Goal: Obtain resource: Download file/media

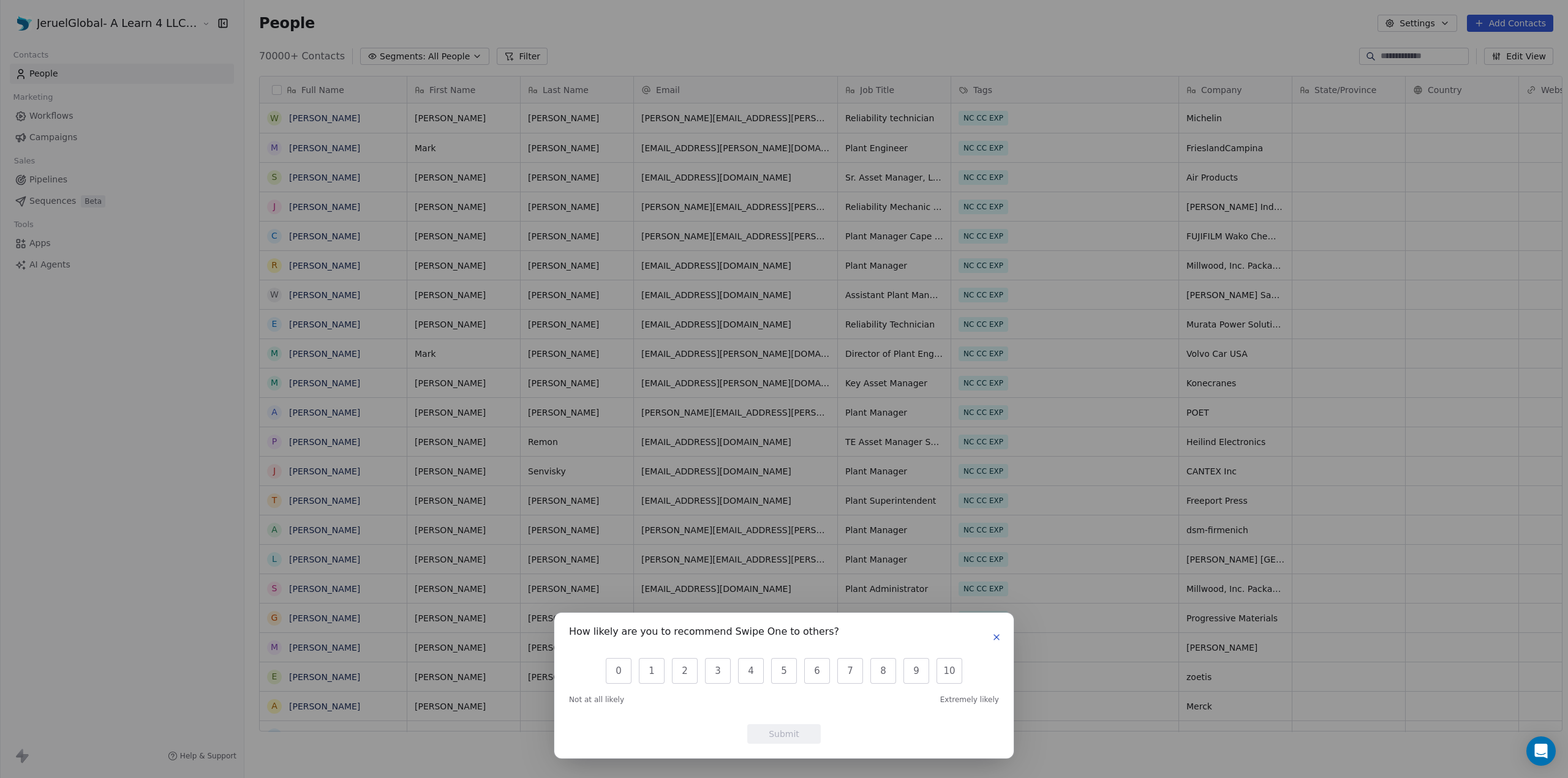
scroll to position [10, 10]
click at [994, 636] on icon "button" at bounding box center [997, 637] width 5 height 5
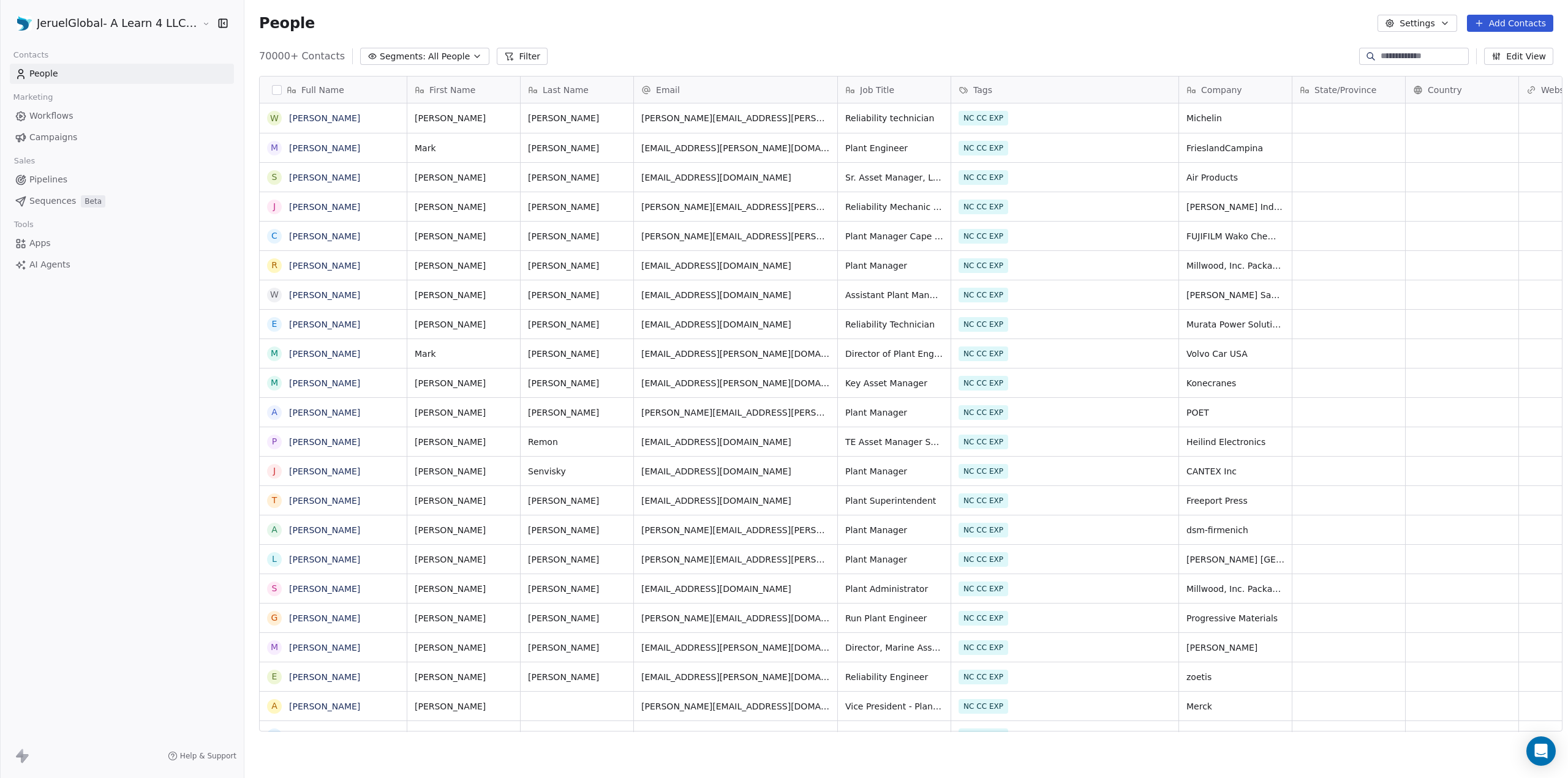
click at [404, 51] on button "Segments: All People" at bounding box center [425, 56] width 129 height 17
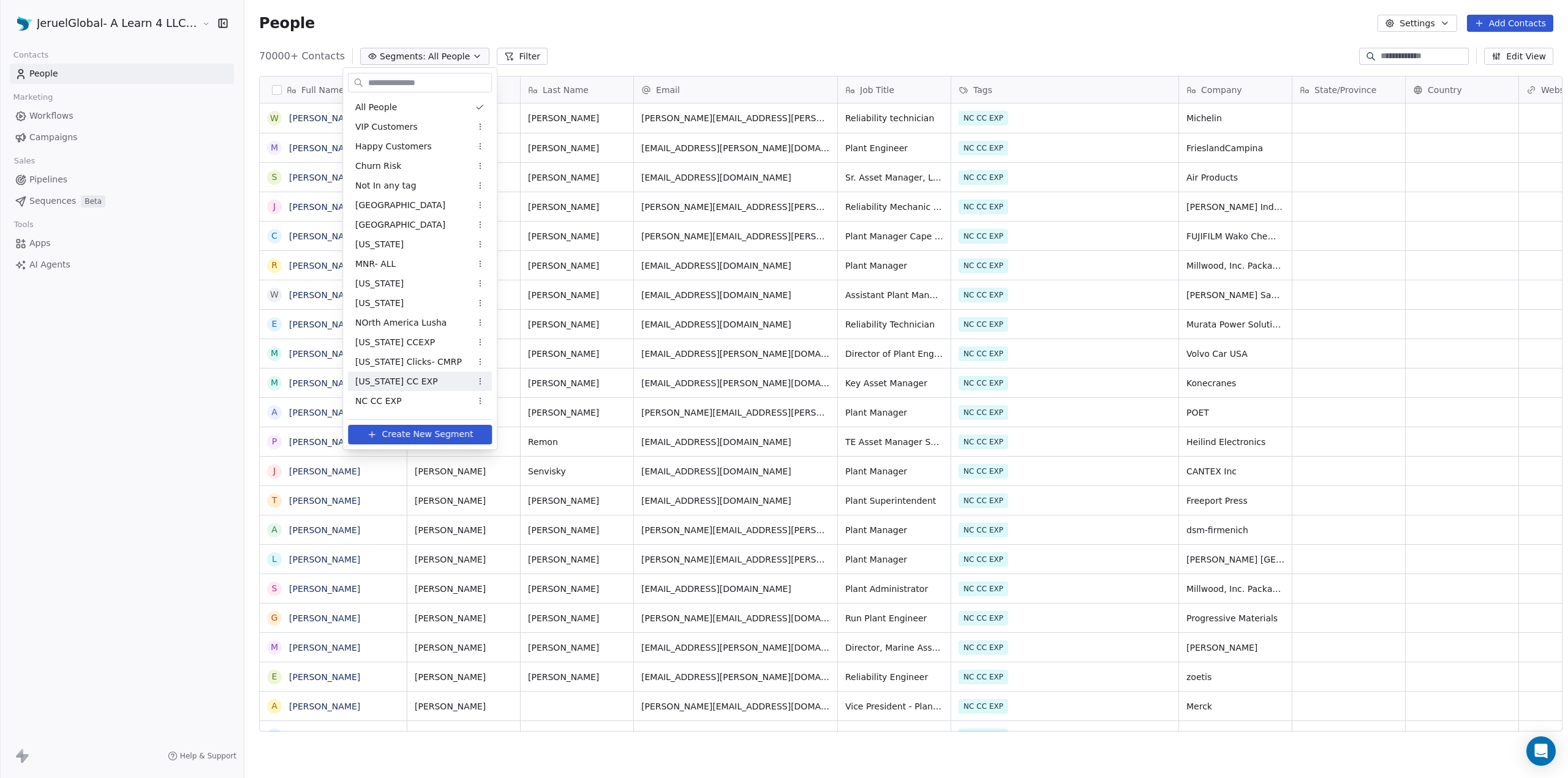
click at [412, 383] on div "[US_STATE] CC EXP" at bounding box center [420, 381] width 144 height 19
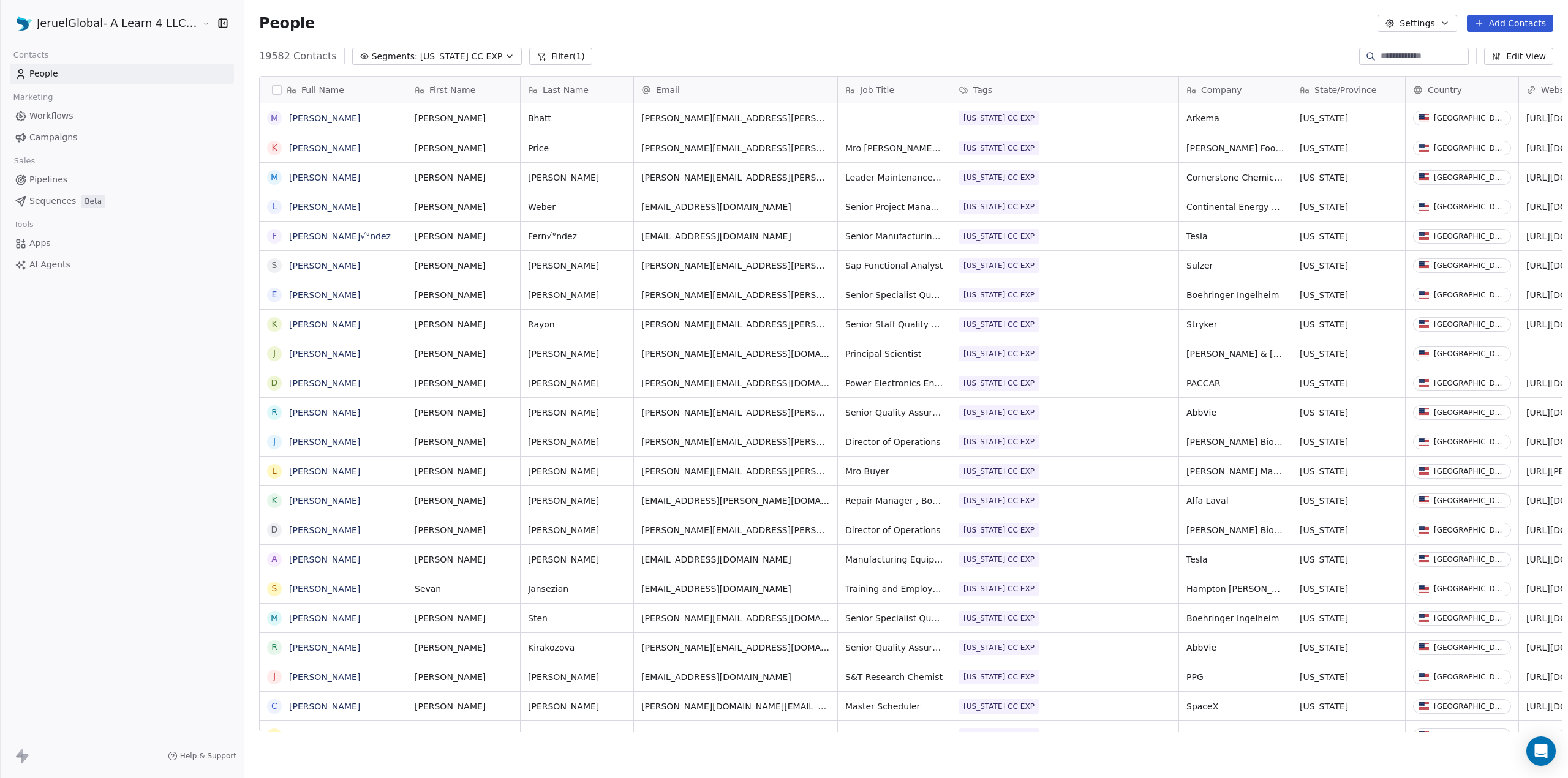
scroll to position [675, 1324]
click at [425, 58] on span "[US_STATE] CC EXP" at bounding box center [462, 56] width 83 height 13
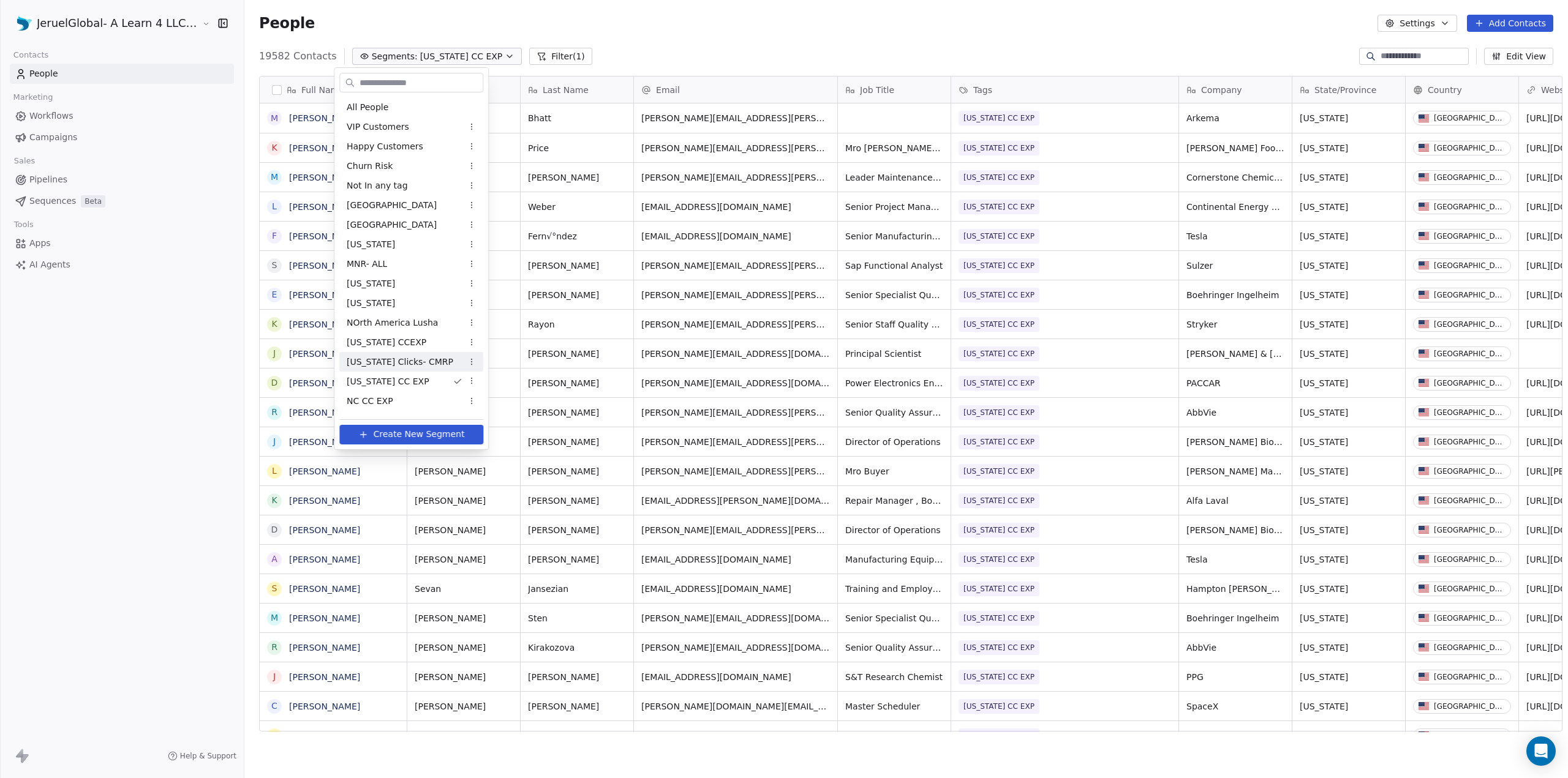
scroll to position [55, 0]
click at [404, 360] on span "CC EXP [US_STATE] Clicked" at bounding box center [404, 365] width 116 height 13
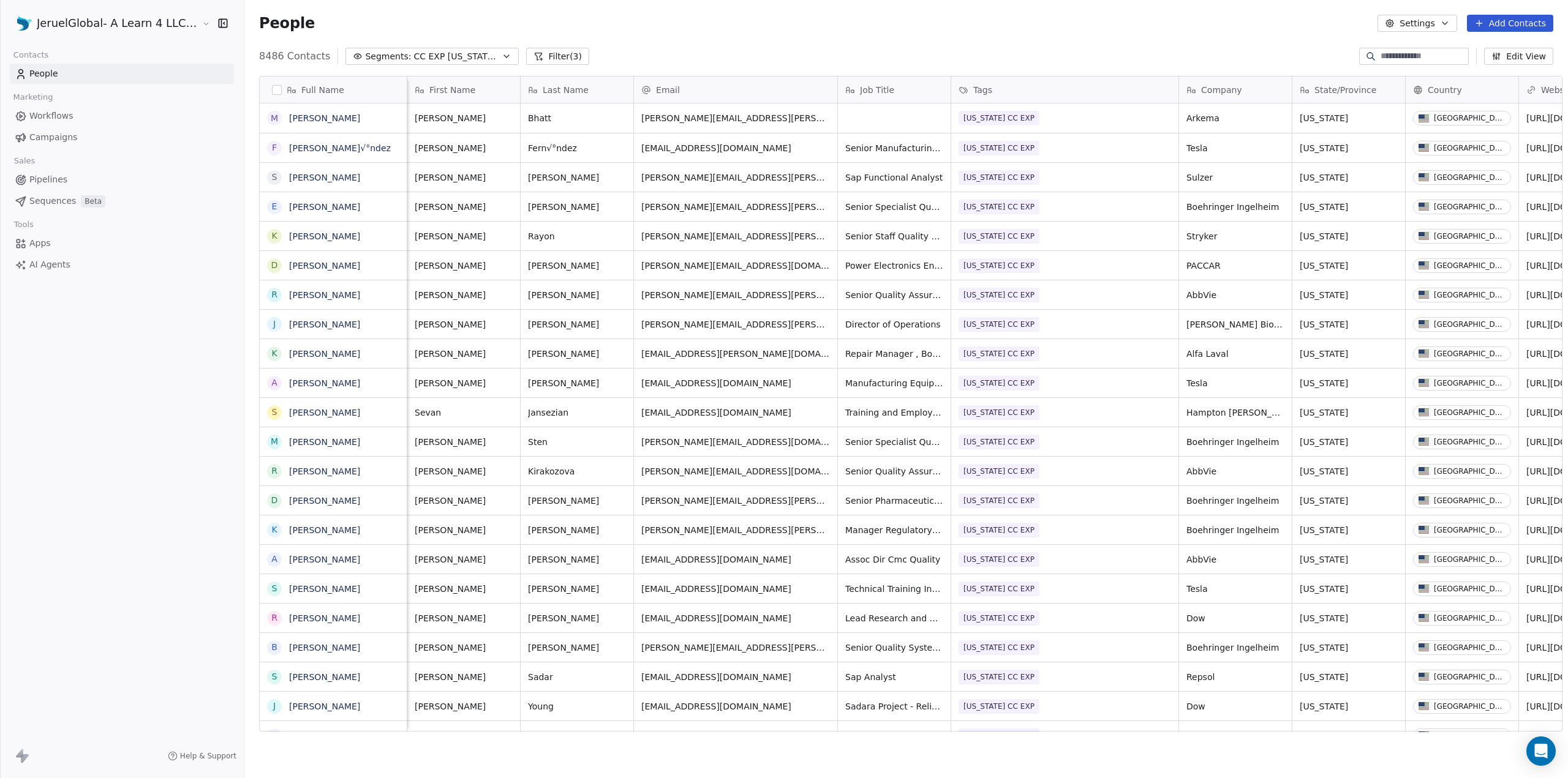
scroll to position [0, 613]
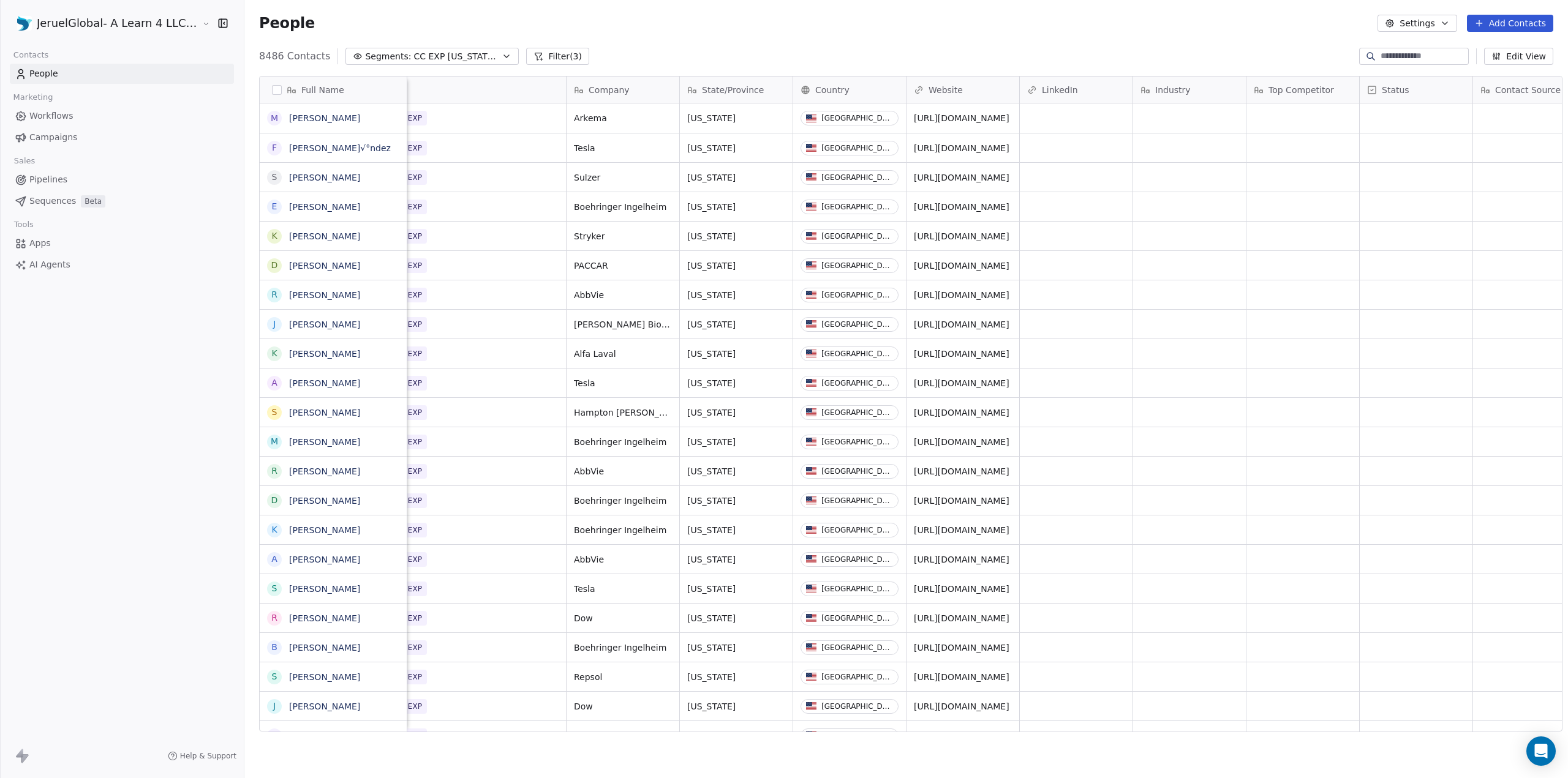
click at [1507, 57] on button "Edit View" at bounding box center [1519, 56] width 70 height 17
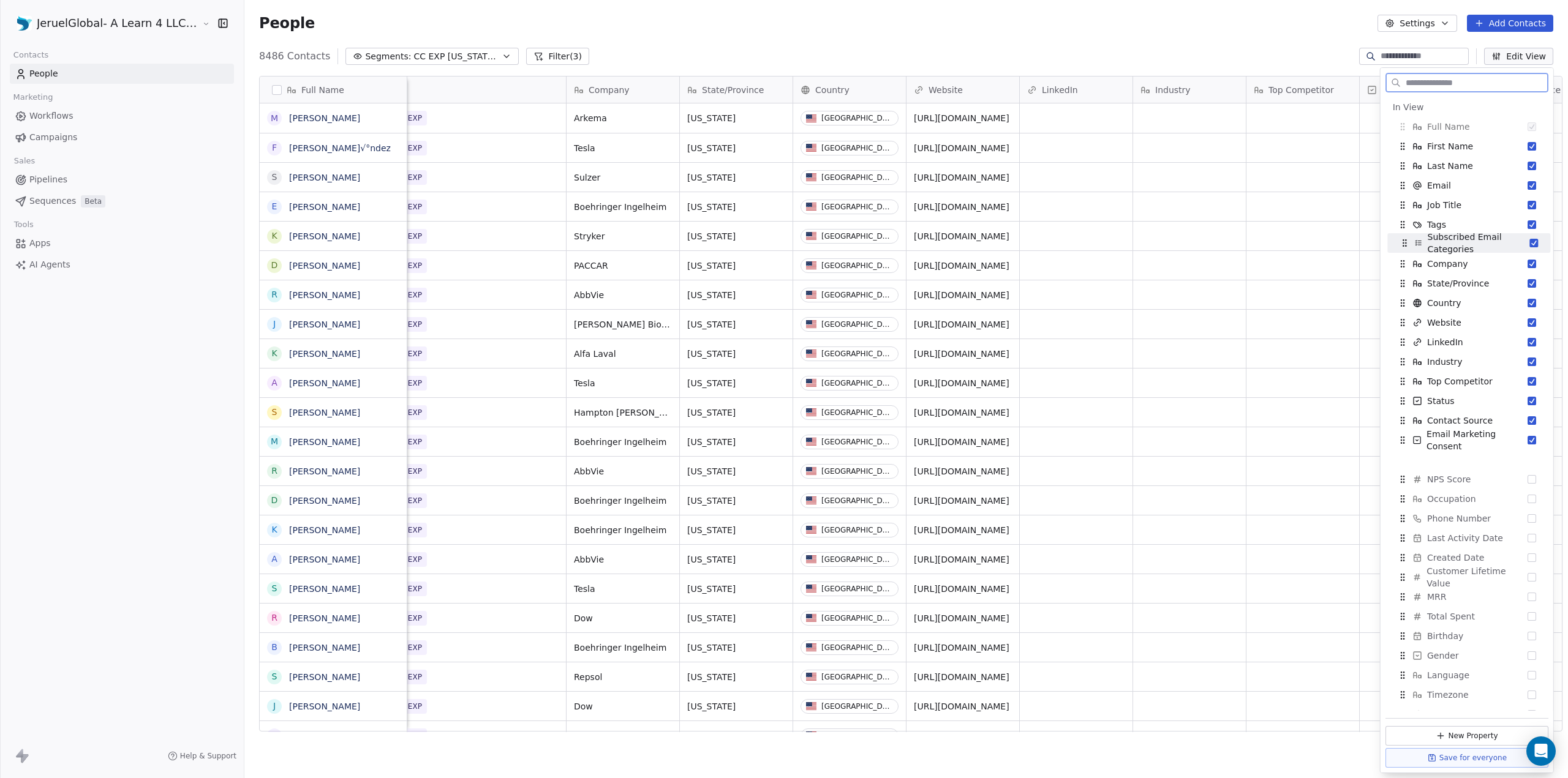
drag, startPoint x: 1400, startPoint y: 440, endPoint x: 1403, endPoint y: 242, distance: 198.0
click at [1403, 242] on icon "Suggestions" at bounding box center [1403, 242] width 1 height 1
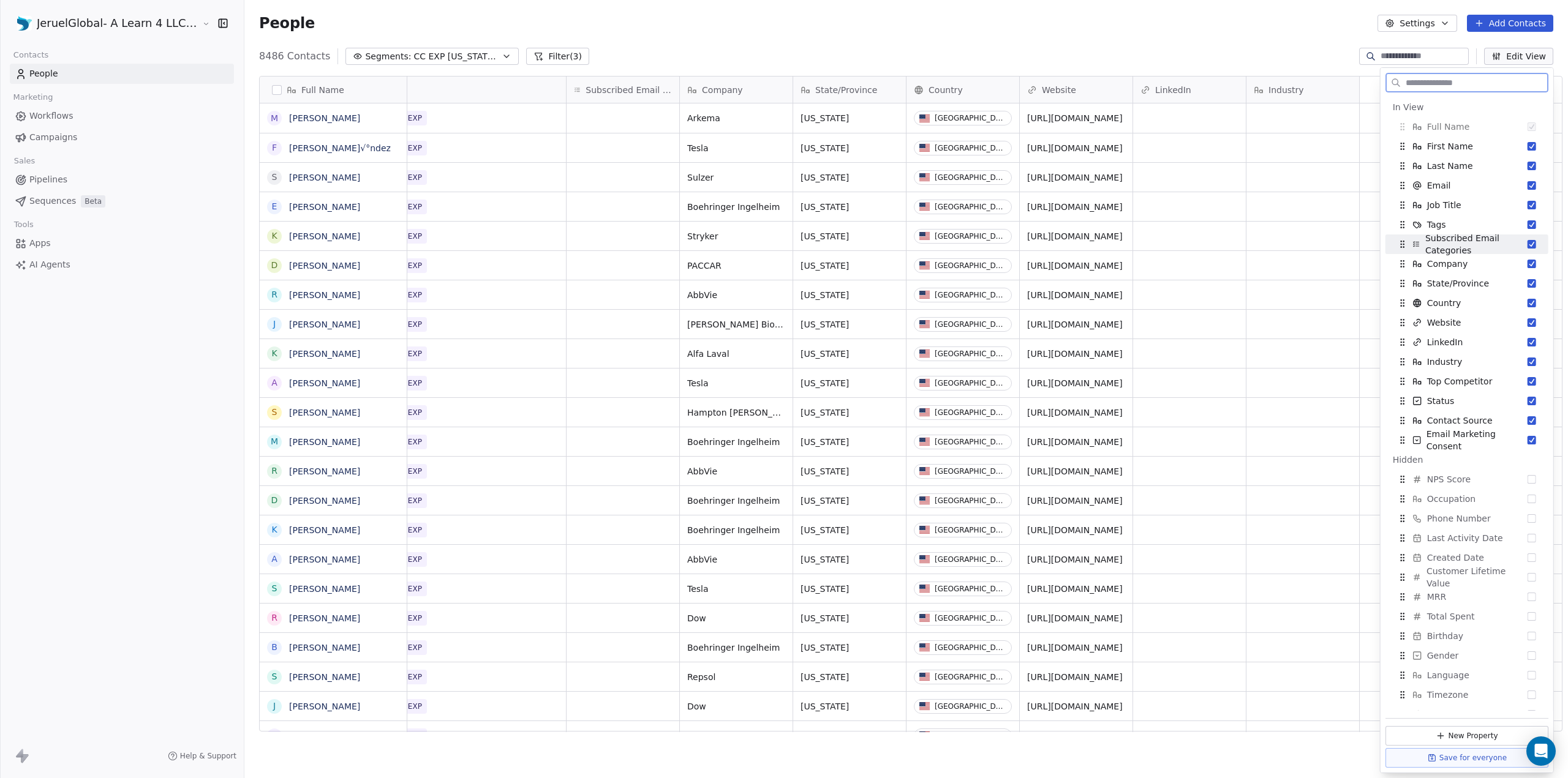
scroll to position [0, 0]
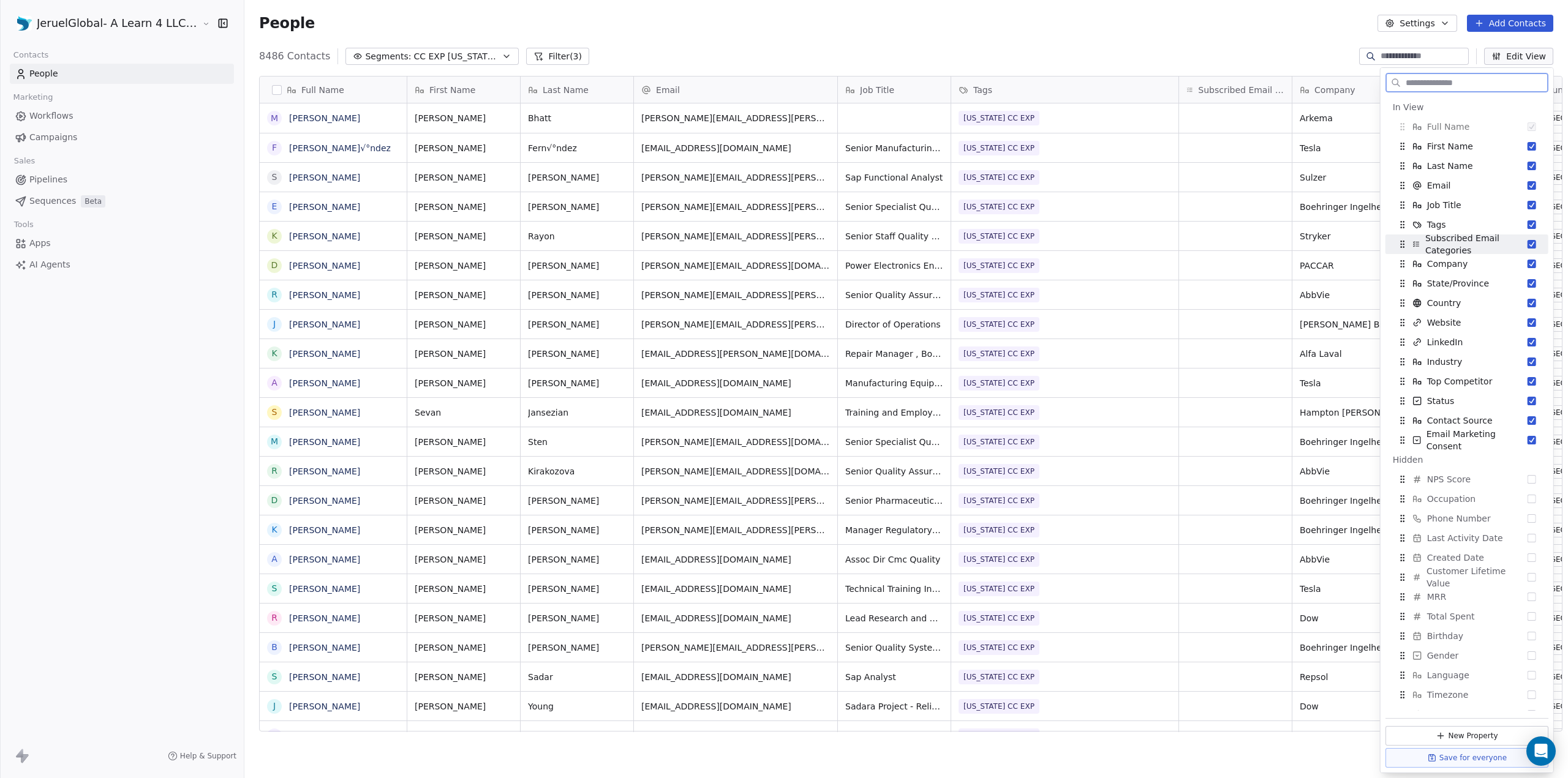
click at [1527, 242] on button "Suggestions" at bounding box center [1532, 244] width 8 height 8
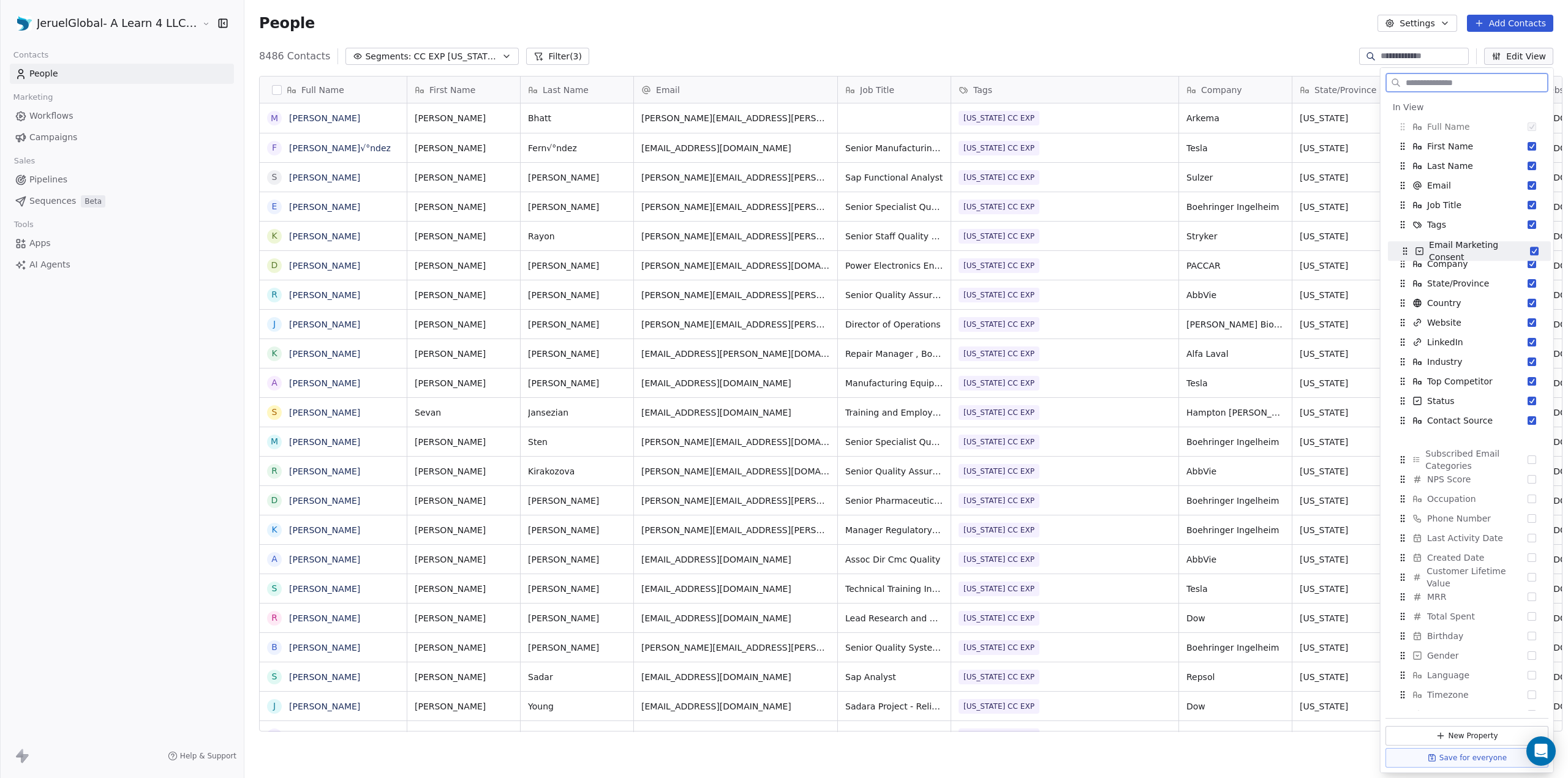
drag, startPoint x: 1404, startPoint y: 423, endPoint x: 1407, endPoint y: 253, distance: 170.0
click at [1407, 253] on icon "Suggestions" at bounding box center [1405, 251] width 10 height 10
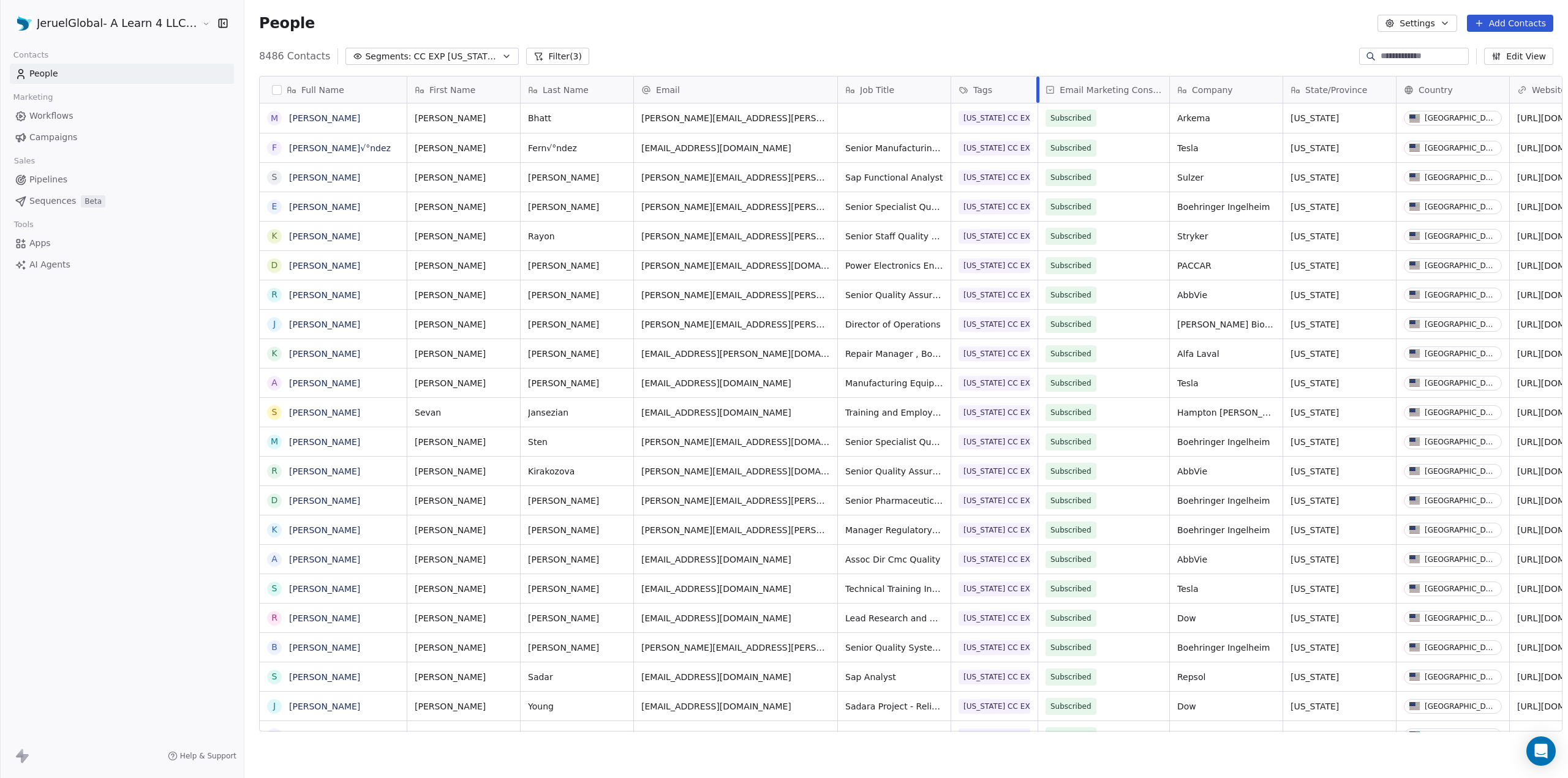
drag, startPoint x: 1167, startPoint y: 81, endPoint x: 1026, endPoint y: 68, distance: 141.6
click at [1026, 68] on div "Full Name M [PERSON_NAME] F [PERSON_NAME]√°ndez S [PERSON_NAME] E [PERSON_NAME]…" at bounding box center [906, 408] width 1324 height 685
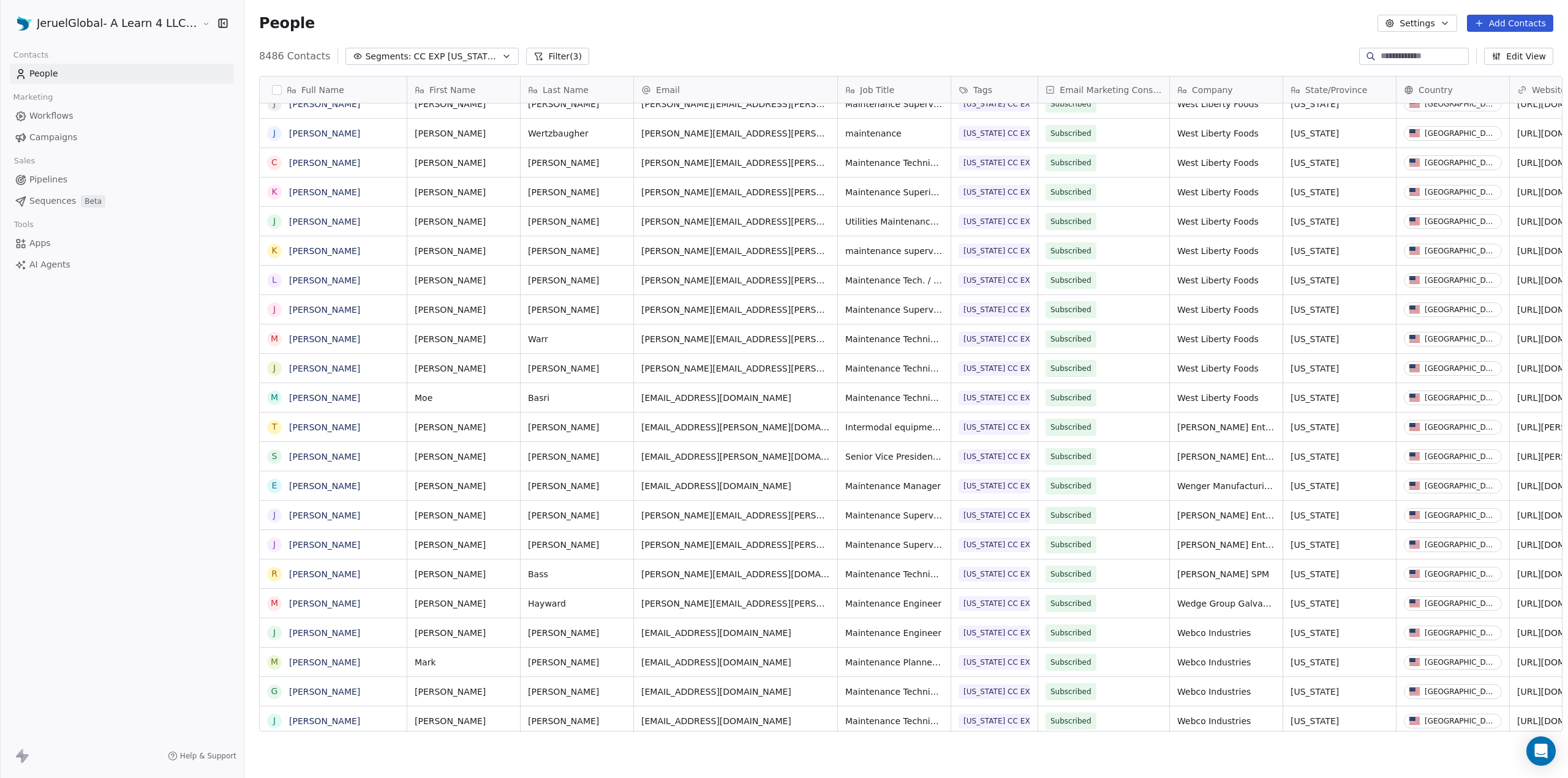
scroll to position [4226, 0]
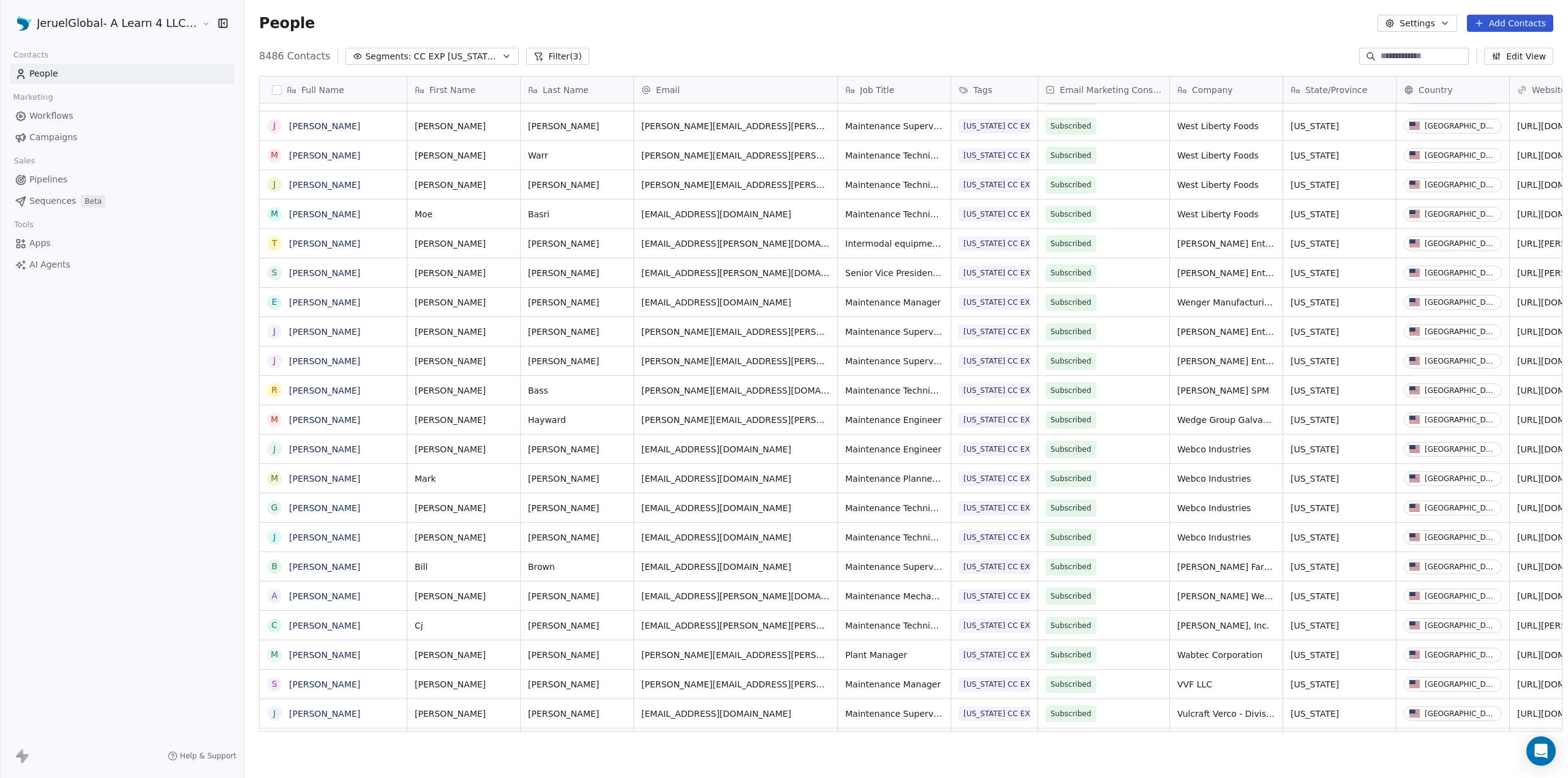
click at [272, 92] on button "button" at bounding box center [277, 90] width 10 height 10
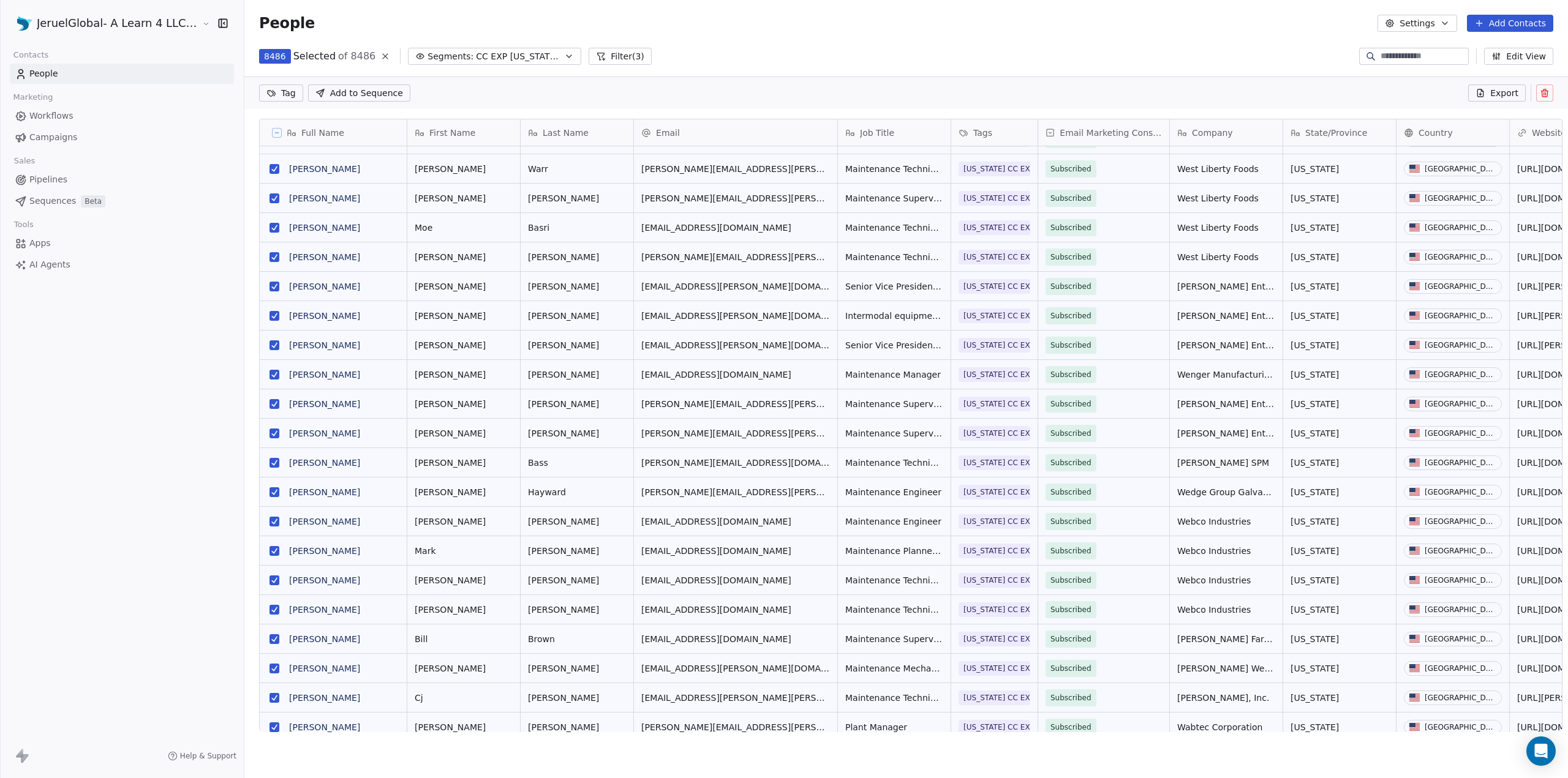
scroll to position [632, 1324]
click at [1498, 94] on span "Export" at bounding box center [1504, 93] width 28 height 12
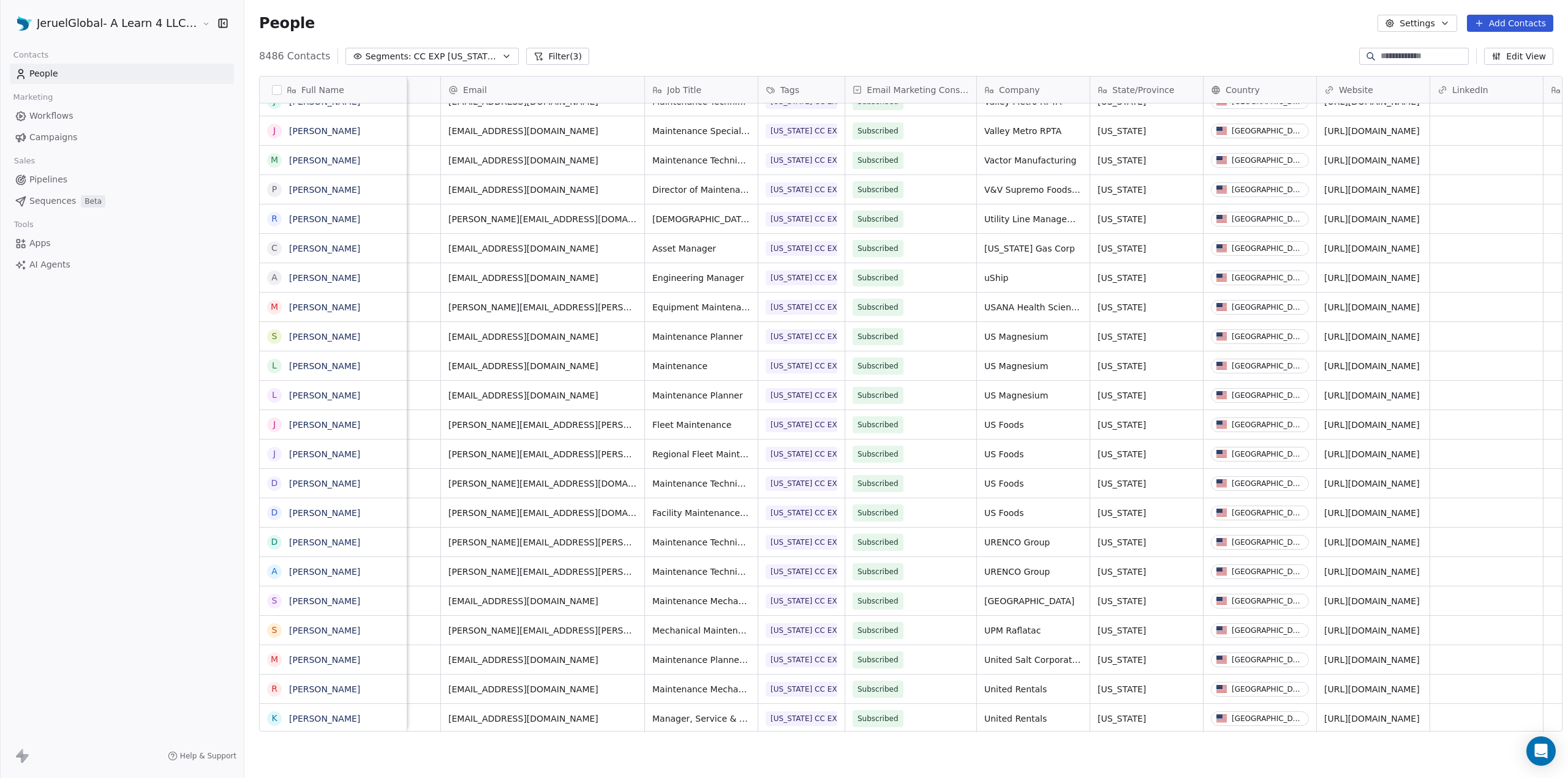
scroll to position [0, 184]
